Goal: Task Accomplishment & Management: Manage account settings

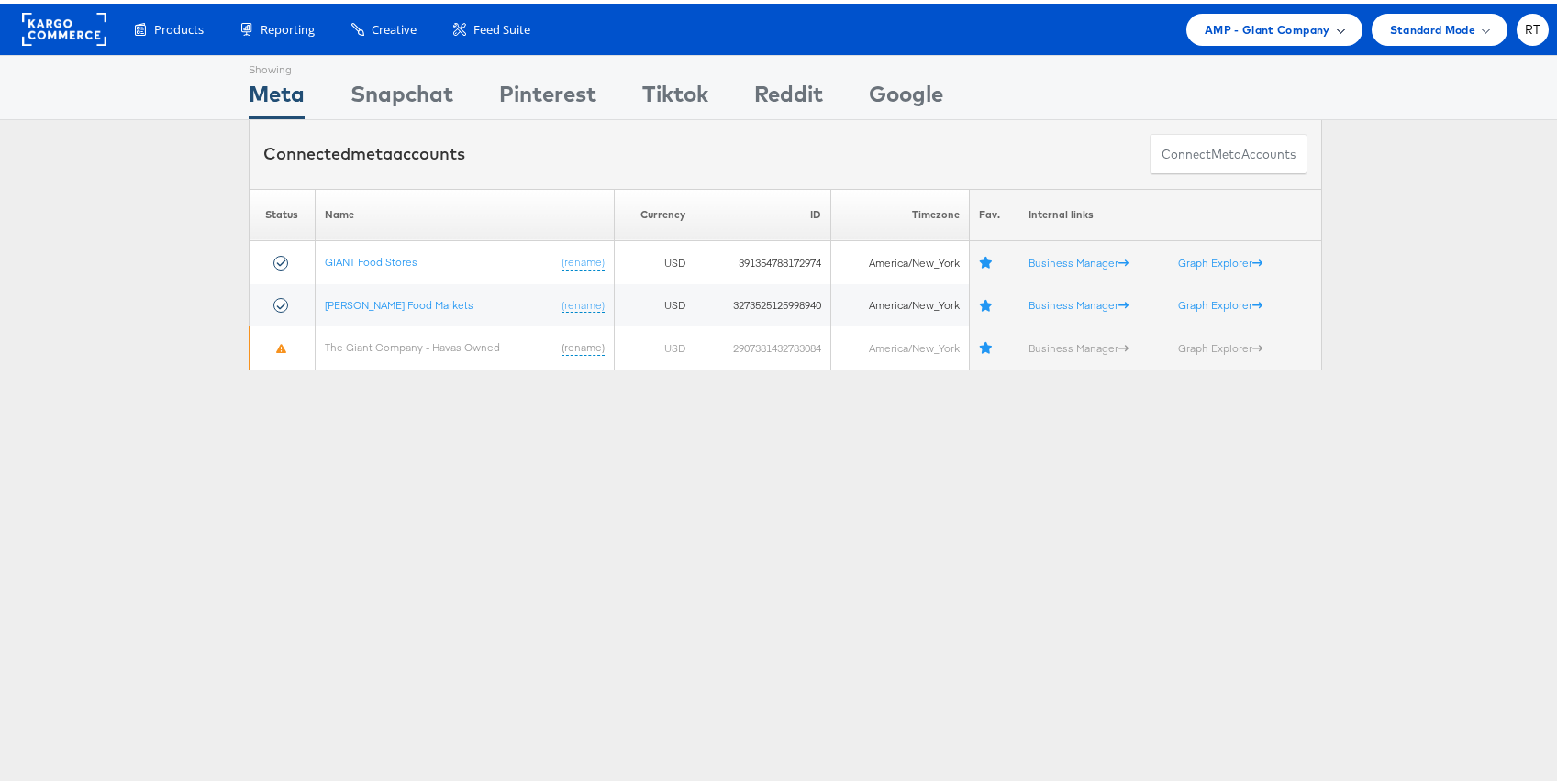
click at [1287, 31] on span "AMP - Giant Company" at bounding box center [1267, 26] width 126 height 20
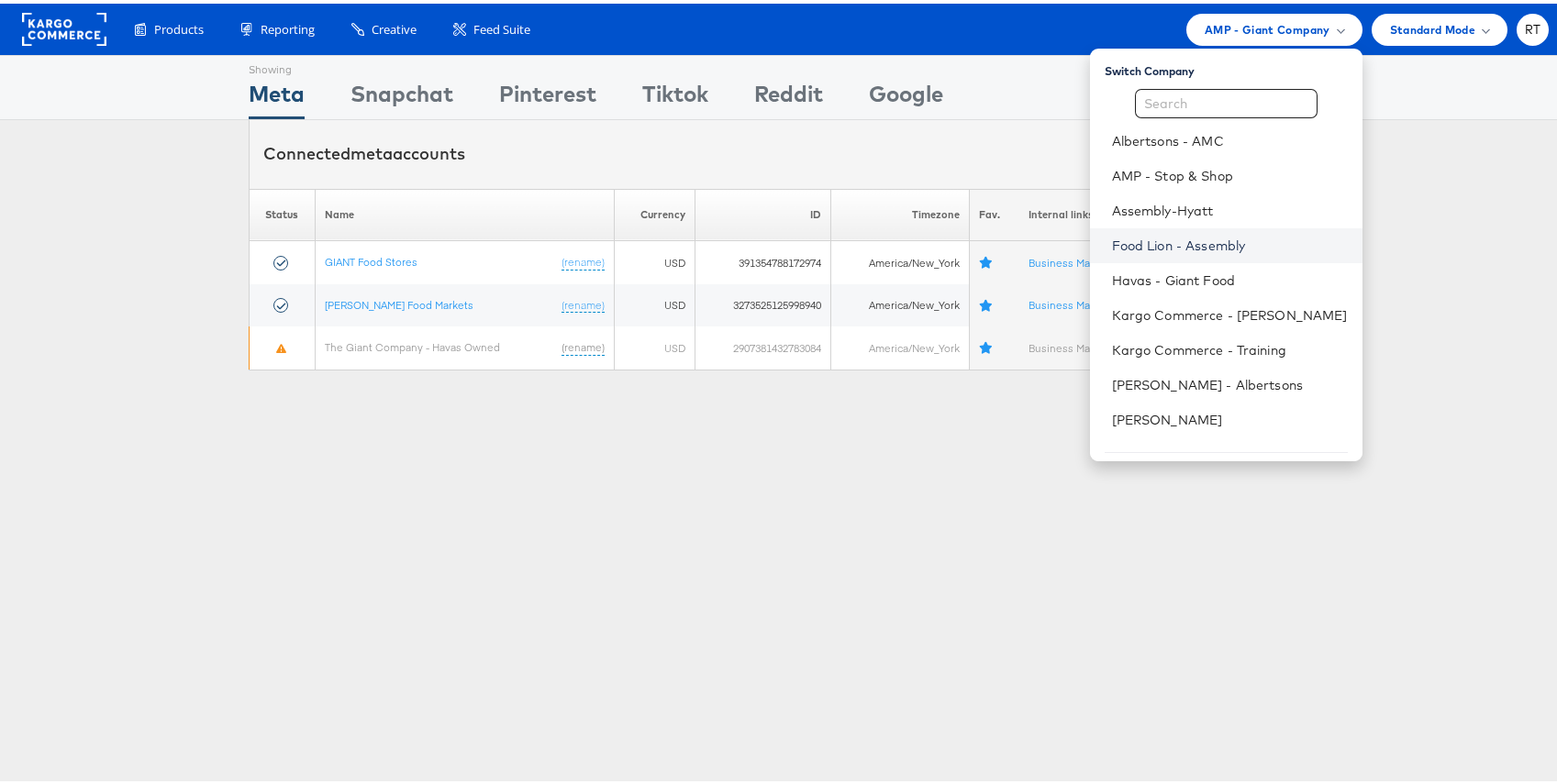
click at [1230, 235] on link "Food Lion - Assembly" at bounding box center [1230, 242] width 236 height 19
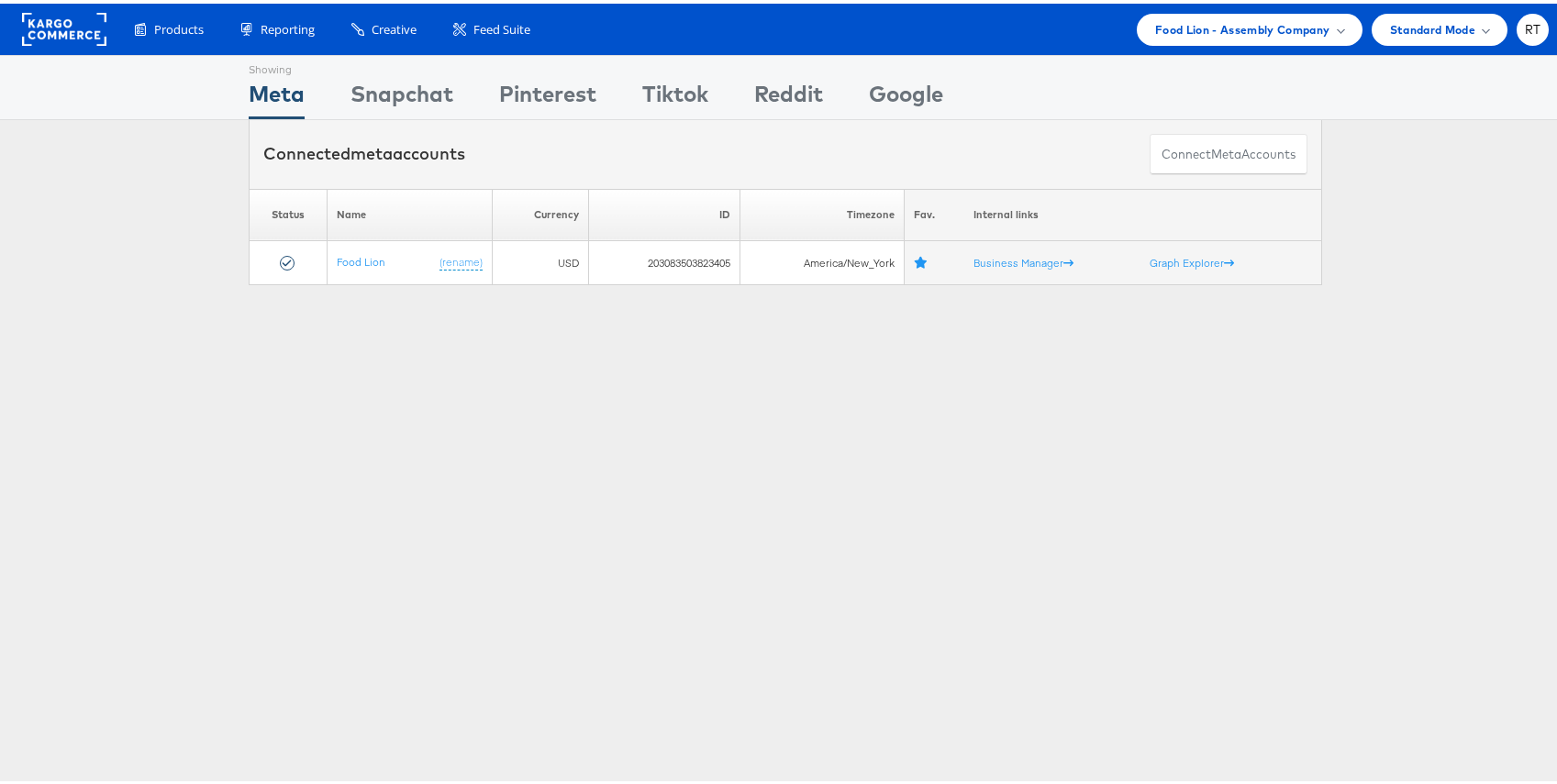
click at [415, 352] on div "Showing Meta Showing Snapchat Showing Pinterest Showing Tiktok Showing Reddit S…" at bounding box center [785, 510] width 1571 height 918
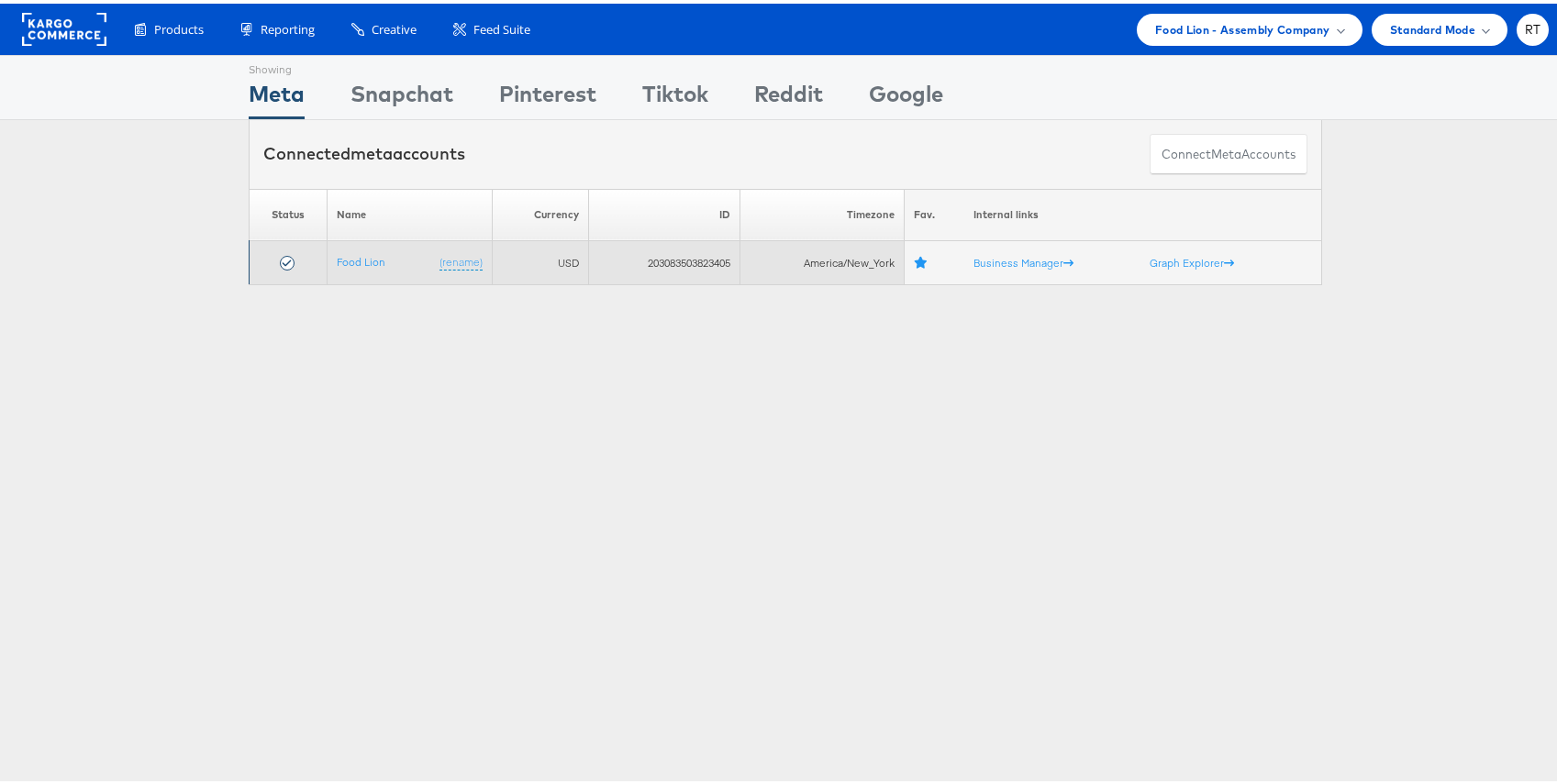
click at [1000, 266] on td "Business Manager" at bounding box center [1052, 259] width 177 height 44
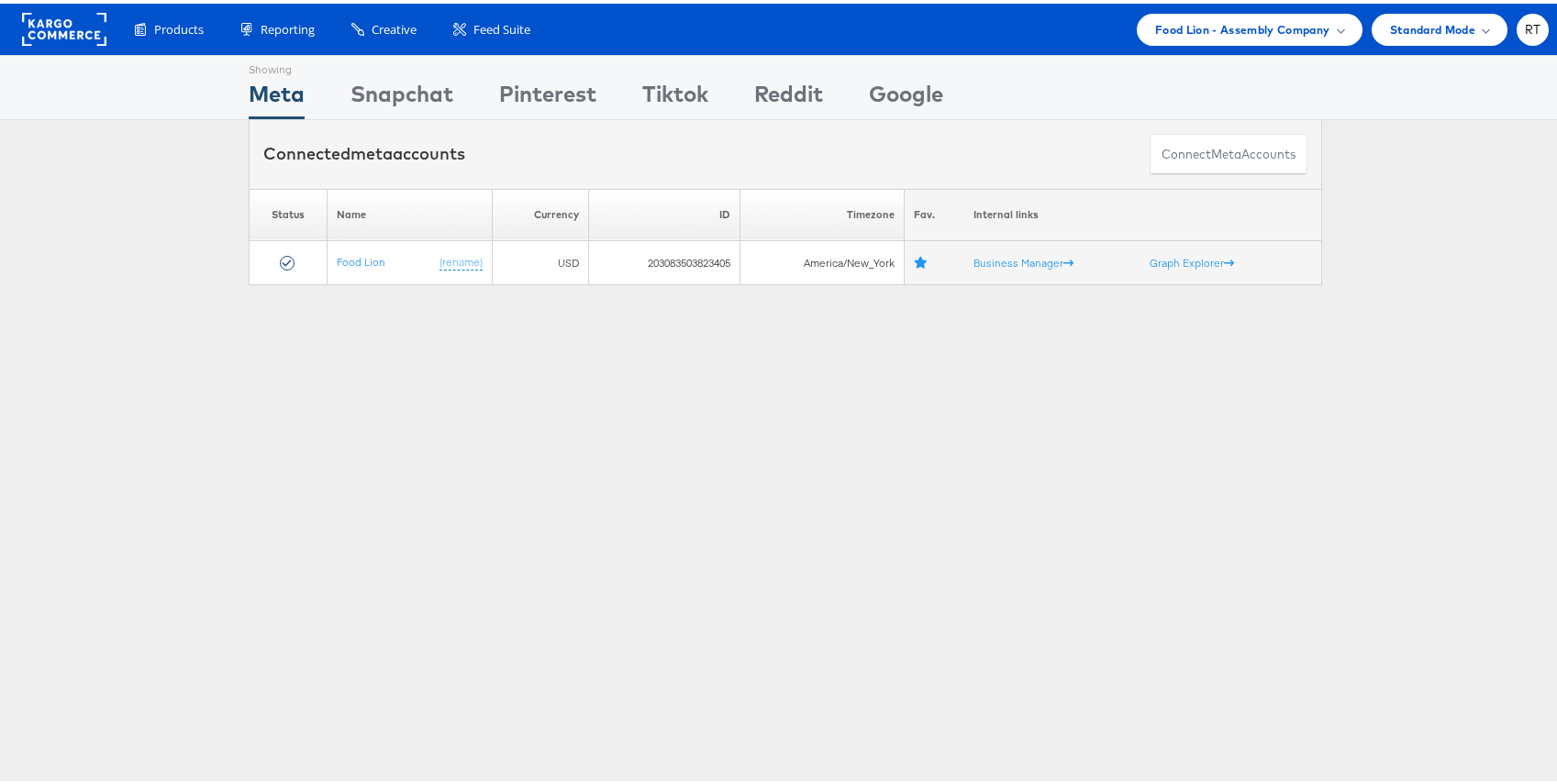
drag, startPoint x: 1045, startPoint y: 500, endPoint x: 833, endPoint y: 471, distance: 214.0
click at [1045, 500] on div "Showing Meta Showing Snapchat Showing Pinterest Showing Tiktok Showing Reddit S…" at bounding box center [785, 510] width 1571 height 918
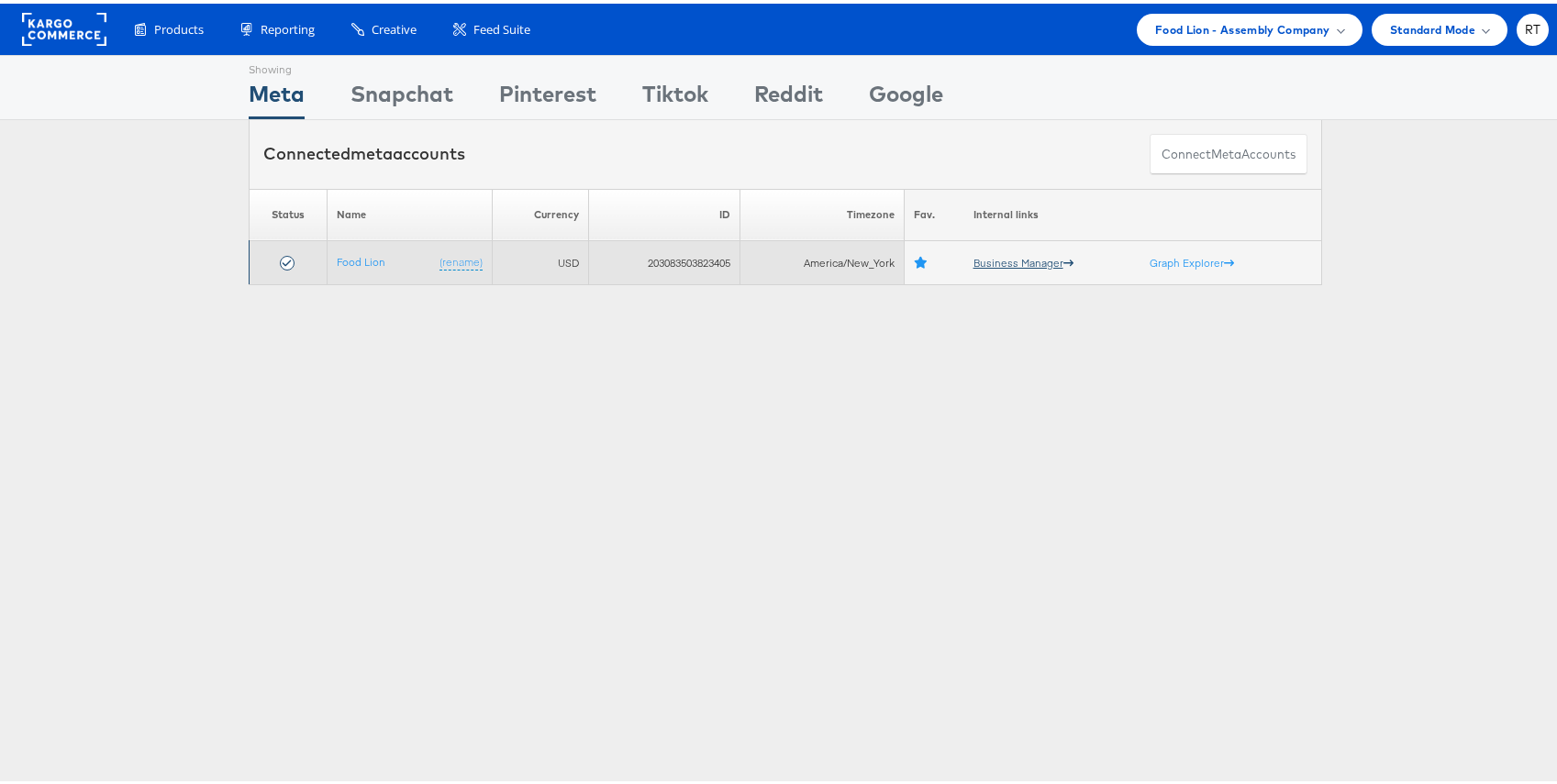
click at [990, 257] on link "Business Manager" at bounding box center [1023, 259] width 100 height 14
